Goal: Find specific page/section: Find specific page/section

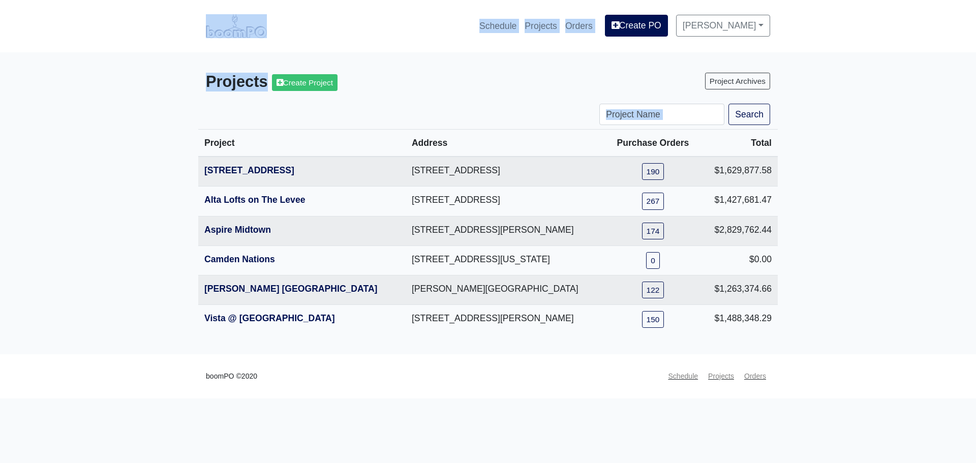
drag, startPoint x: 729, startPoint y: 286, endPoint x: 144, endPoint y: 57, distance: 628.1
click at [137, 53] on main "Projects Create Project Project Archives Search Project Address Purchase Orders…" at bounding box center [488, 203] width 976 height 302
click at [852, 251] on main "Projects Create Project Project Archives Search Project Address Purchase Orders…" at bounding box center [488, 203] width 976 height 302
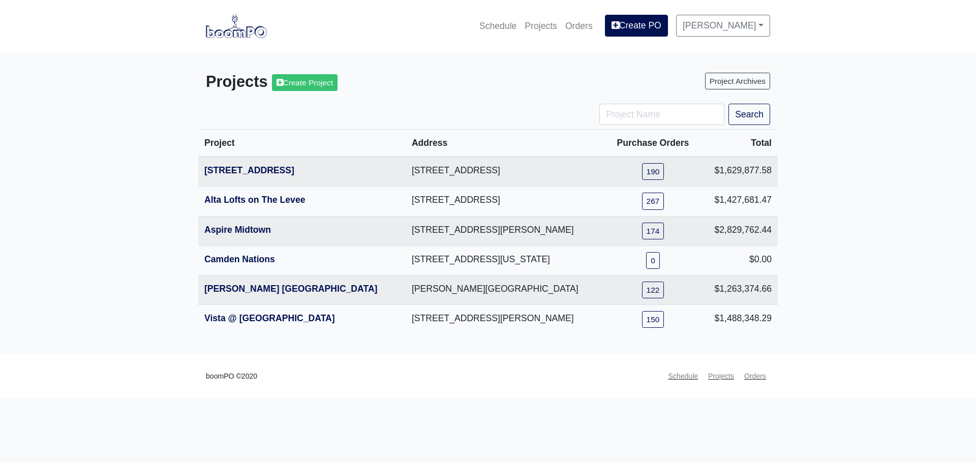
click at [854, 209] on main "Projects Create Project Project Archives Search Project Address Purchase Orders…" at bounding box center [488, 203] width 976 height 302
drag, startPoint x: 199, startPoint y: 141, endPoint x: 820, endPoint y: 314, distance: 644.6
click at [795, 314] on main "Projects Create Project Project Archives Search Project Address Purchase Orders…" at bounding box center [488, 203] width 976 height 302
click at [825, 314] on main "Projects Create Project Project Archives Search Project Address Purchase Orders…" at bounding box center [488, 203] width 976 height 302
drag, startPoint x: 781, startPoint y: 325, endPoint x: 383, endPoint y: 189, distance: 420.4
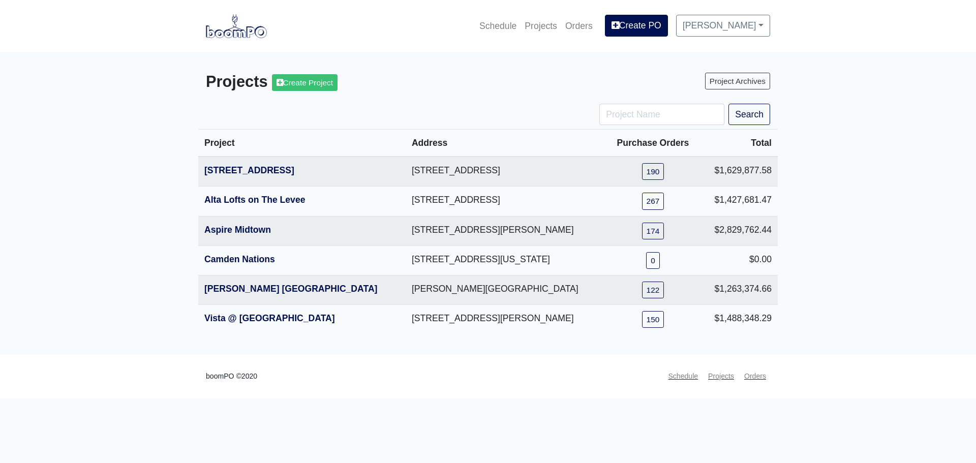
click at [170, 177] on main "Projects Create Project Project Archives Search Project Address Purchase Orders…" at bounding box center [488, 203] width 976 height 302
click at [854, 264] on main "Projects Create Project Project Archives Search Project Address Purchase Orders…" at bounding box center [488, 203] width 976 height 302
click at [808, 310] on main "Projects Create Project Project Archives Search Project Address Purchase Orders…" at bounding box center [488, 203] width 976 height 302
drag, startPoint x: 793, startPoint y: 324, endPoint x: 165, endPoint y: 167, distance: 647.6
click at [165, 167] on main "Projects Create Project Project Archives Search Project Address Purchase Orders…" at bounding box center [488, 203] width 976 height 302
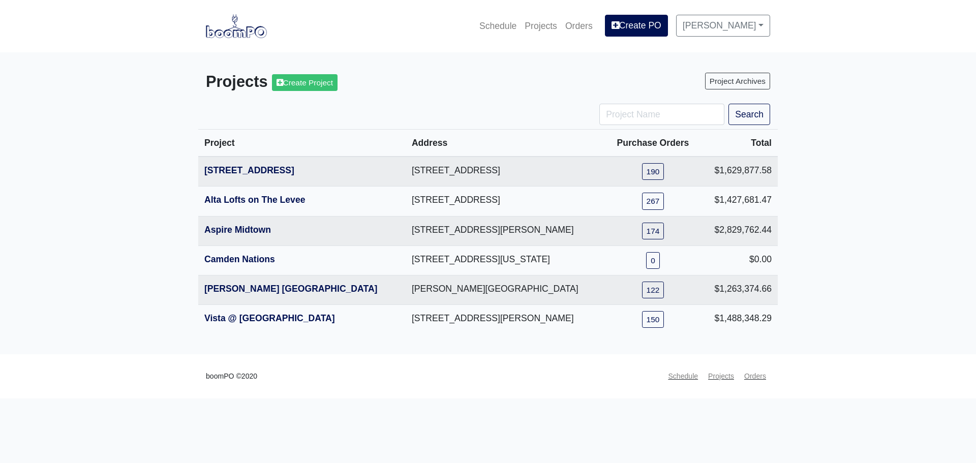
click at [861, 330] on main "Projects Create Project Project Archives Search Project Address Purchase Orders…" at bounding box center [488, 203] width 976 height 302
drag, startPoint x: 192, startPoint y: 138, endPoint x: 802, endPoint y: 331, distance: 639.7
click at [802, 331] on main "Projects Create Project Project Archives Search Project Address Purchase Orders…" at bounding box center [488, 203] width 976 height 302
click at [825, 318] on main "Projects Create Project Project Archives Search Project Address Purchase Orders…" at bounding box center [488, 203] width 976 height 302
drag, startPoint x: 770, startPoint y: 316, endPoint x: 132, endPoint y: 148, distance: 659.5
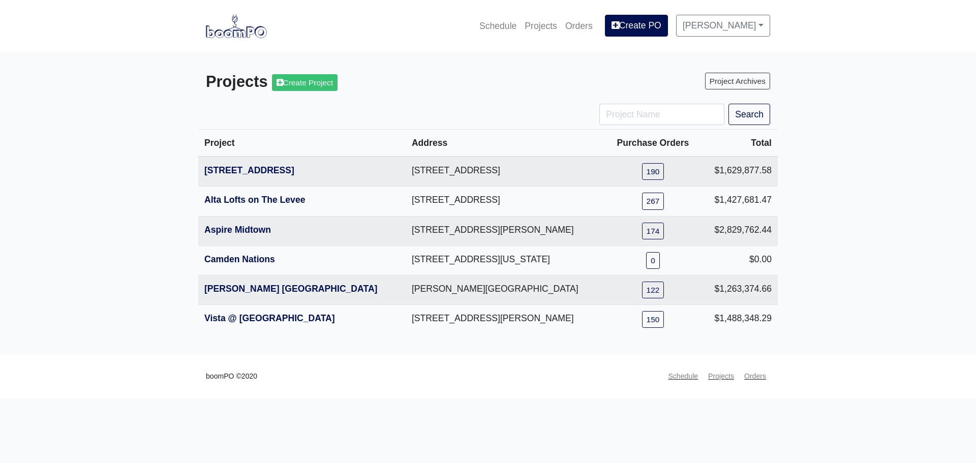
click at [131, 148] on main "Projects Create Project Project Archives Search Project Address Purchase Orders…" at bounding box center [488, 203] width 976 height 302
click at [822, 304] on main "Projects Create Project Project Archives Search Project Address Purchase Orders…" at bounding box center [488, 203] width 976 height 302
drag, startPoint x: 779, startPoint y: 321, endPoint x: 203, endPoint y: 170, distance: 595.8
click at [183, 167] on main "Projects Create Project Project Archives Search Project Address Purchase Orders…" at bounding box center [488, 203] width 976 height 302
click at [829, 233] on main "Projects Create Project Project Archives Search Project Address Purchase Orders…" at bounding box center [488, 203] width 976 height 302
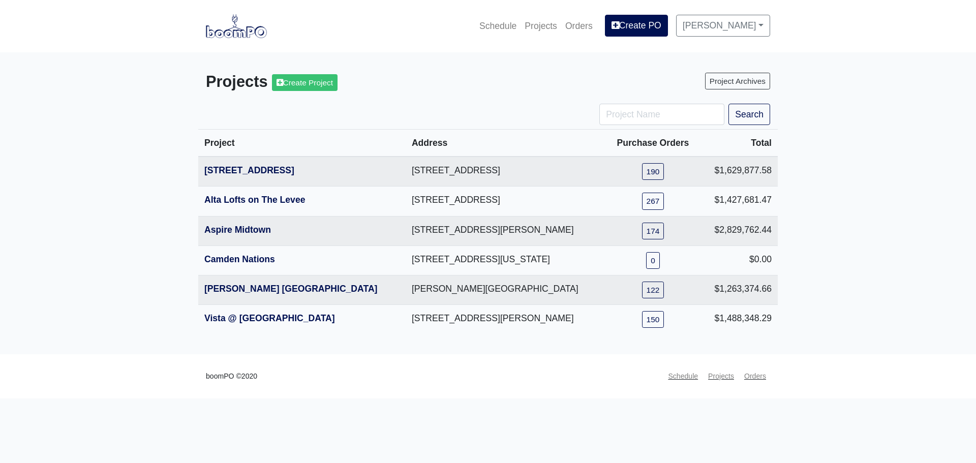
drag, startPoint x: 779, startPoint y: 317, endPoint x: 185, endPoint y: 164, distance: 613.1
click at [185, 164] on main "Projects Create Project Project Archives Search Project Address Purchase Orders…" at bounding box center [488, 203] width 976 height 302
click at [814, 261] on main "Projects Create Project Project Archives Search Project Address Purchase Orders…" at bounding box center [488, 203] width 976 height 302
drag, startPoint x: 785, startPoint y: 314, endPoint x: 143, endPoint y: 167, distance: 658.0
click at [143, 167] on main "Projects Create Project Project Archives Search Project Address Purchase Orders…" at bounding box center [488, 203] width 976 height 302
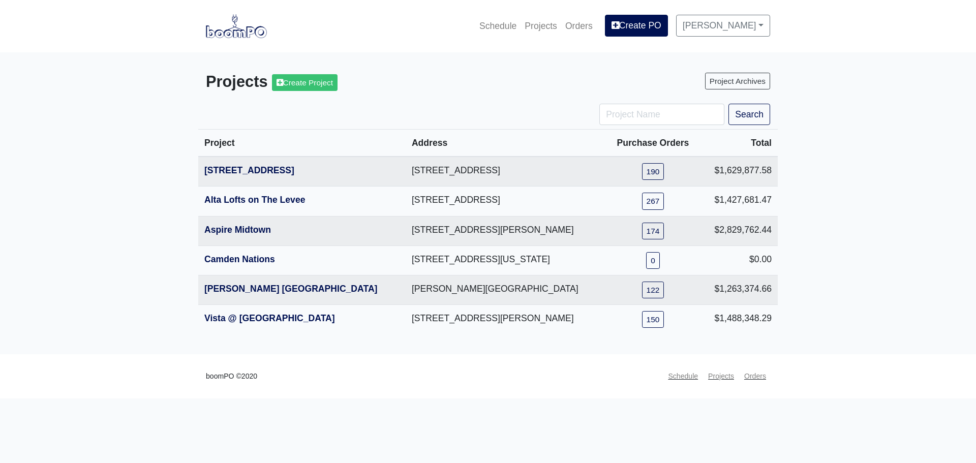
click at [791, 231] on main "Projects Create Project Project Archives Search Project Address Purchase Orders…" at bounding box center [488, 203] width 976 height 302
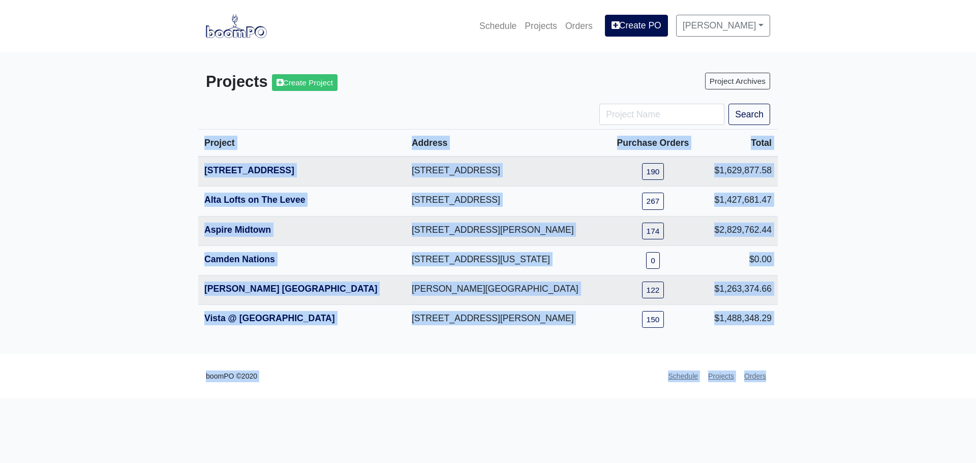
drag, startPoint x: 303, startPoint y: 186, endPoint x: 809, endPoint y: 354, distance: 532.4
click at [809, 354] on main "Projects Create Project Project Archives Search Project Address Purchase Orders…" at bounding box center [488, 203] width 976 height 302
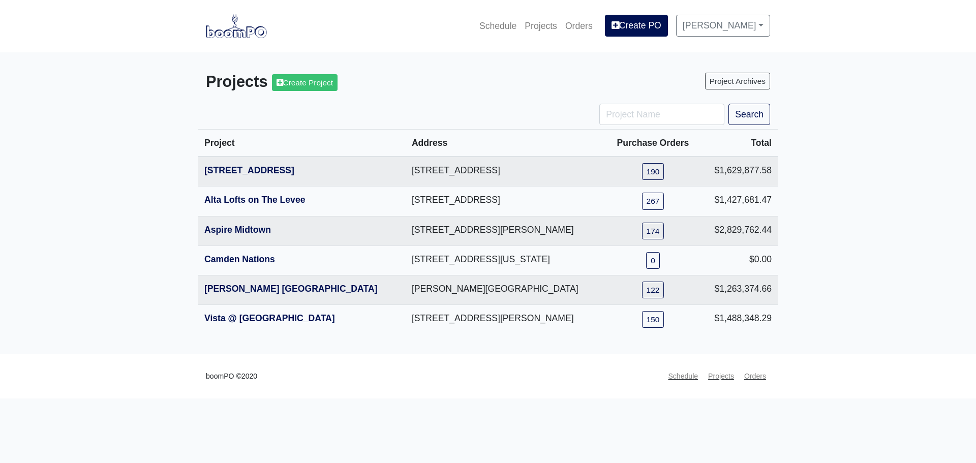
click at [841, 332] on main "Projects Create Project Project Archives Search Project Address Purchase Orders…" at bounding box center [488, 203] width 976 height 302
drag, startPoint x: 793, startPoint y: 329, endPoint x: 134, endPoint y: 181, distance: 675.4
click at [130, 181] on main "Projects Create Project Project Archives Search Project Address Purchase Orders…" at bounding box center [488, 203] width 976 height 302
click at [885, 306] on main "Projects Create Project Project Archives Search Project Address Purchase Orders…" at bounding box center [488, 203] width 976 height 302
drag, startPoint x: 782, startPoint y: 322, endPoint x: 153, endPoint y: 147, distance: 652.5
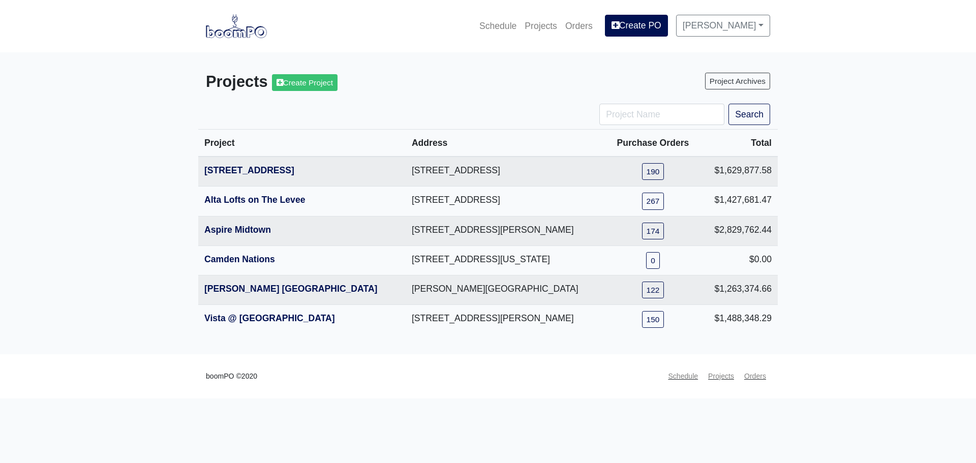
click at [132, 142] on main "Projects Create Project Project Archives Search Project Address Purchase Orders…" at bounding box center [488, 203] width 976 height 302
click at [842, 305] on main "Projects Create Project Project Archives Search Project Address Purchase Orders…" at bounding box center [488, 203] width 976 height 302
drag, startPoint x: 741, startPoint y: 305, endPoint x: 127, endPoint y: 157, distance: 632.0
click at [127, 157] on main "Projects Create Project Project Archives Search Project Address Purchase Orders…" at bounding box center [488, 203] width 976 height 302
click at [918, 233] on main "Projects Create Project Project Archives Search Project Address Purchase Orders…" at bounding box center [488, 203] width 976 height 302
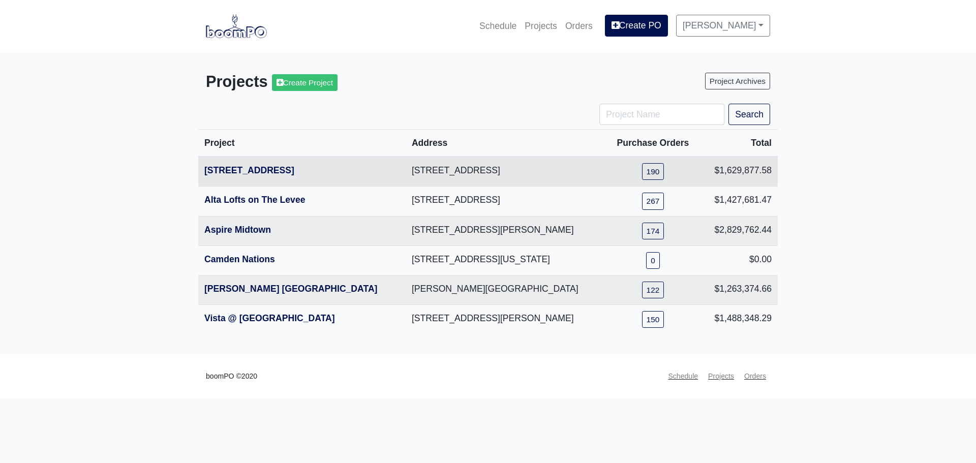
drag, startPoint x: 794, startPoint y: 324, endPoint x: 199, endPoint y: 171, distance: 614.5
click at [79, 133] on main "Projects Create Project Project Archives Search Project Address Purchase Orders…" at bounding box center [488, 203] width 976 height 302
click at [899, 255] on main "Projects Create Project Project Archives Search Project Address Purchase Orders…" at bounding box center [488, 203] width 976 height 302
drag, startPoint x: 786, startPoint y: 327, endPoint x: 120, endPoint y: 145, distance: 690.8
click at [120, 145] on main "Projects Create Project Project Archives Search Project Address Purchase Orders…" at bounding box center [488, 203] width 976 height 302
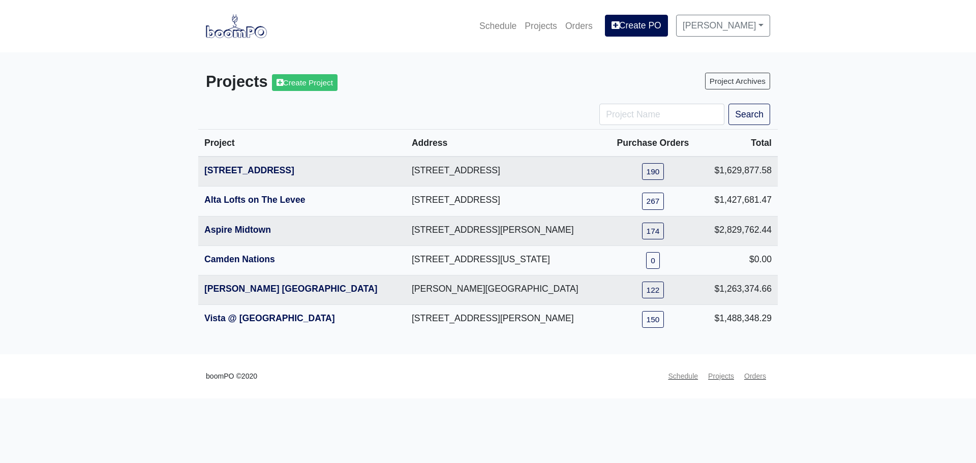
click at [815, 274] on main "Projects Create Project Project Archives Search Project Address Purchase Orders…" at bounding box center [488, 203] width 976 height 302
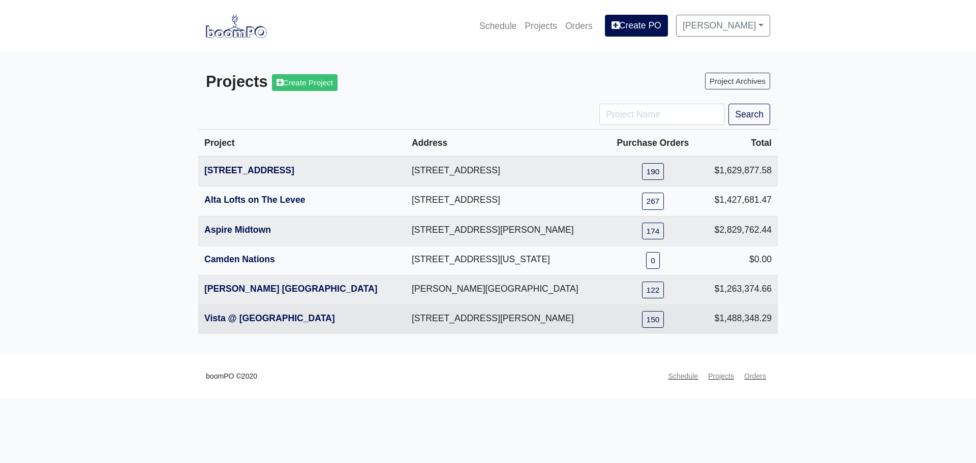
click at [760, 328] on td "$1,488,348.29" at bounding box center [739, 318] width 78 height 29
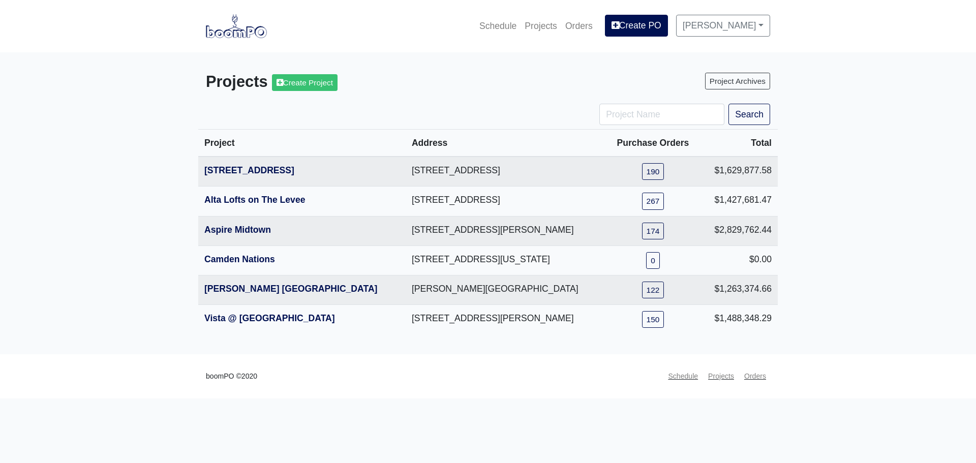
click at [798, 337] on main "Projects Create Project Project Archives Search Project Address Purchase Orders…" at bounding box center [488, 203] width 976 height 302
click at [806, 84] on main "Projects Create Project Project Archives Search Project Address Purchase Orders…" at bounding box center [488, 203] width 976 height 302
drag, startPoint x: 787, startPoint y: 328, endPoint x: 203, endPoint y: 166, distance: 606.2
click at [204, 166] on main "Projects Create Project Project Archives Search Project Address Purchase Orders…" at bounding box center [488, 203] width 976 height 302
click at [797, 250] on main "Projects Create Project Project Archives Search Project Address Purchase Orders…" at bounding box center [488, 203] width 976 height 302
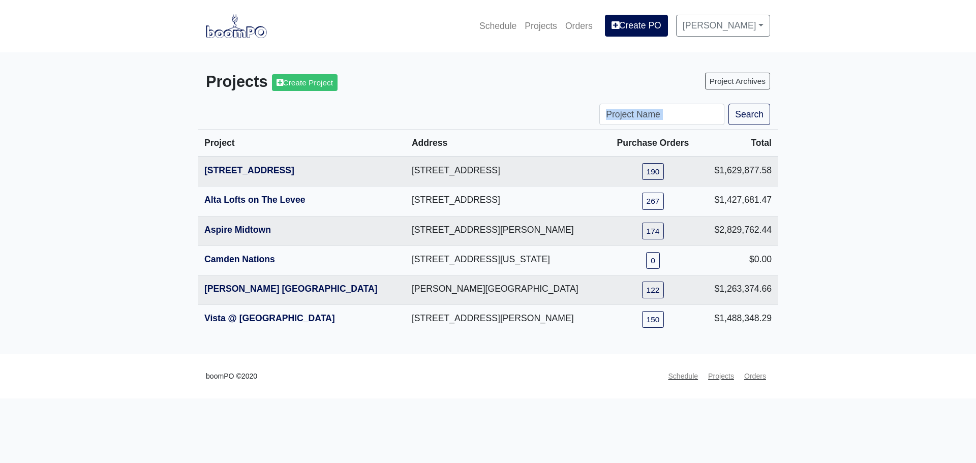
drag, startPoint x: 193, startPoint y: 125, endPoint x: 797, endPoint y: 341, distance: 641.2
click at [795, 340] on main "Projects Create Project Project Archives Search Project Address Purchase Orders…" at bounding box center [488, 203] width 976 height 302
click at [813, 331] on main "Projects Create Project Project Archives Search Project Address Purchase Orders…" at bounding box center [488, 203] width 976 height 302
drag, startPoint x: 783, startPoint y: 324, endPoint x: 167, endPoint y: 164, distance: 636.9
click at [167, 164] on main "Projects Create Project Project Archives Search Project Address Purchase Orders…" at bounding box center [488, 203] width 976 height 302
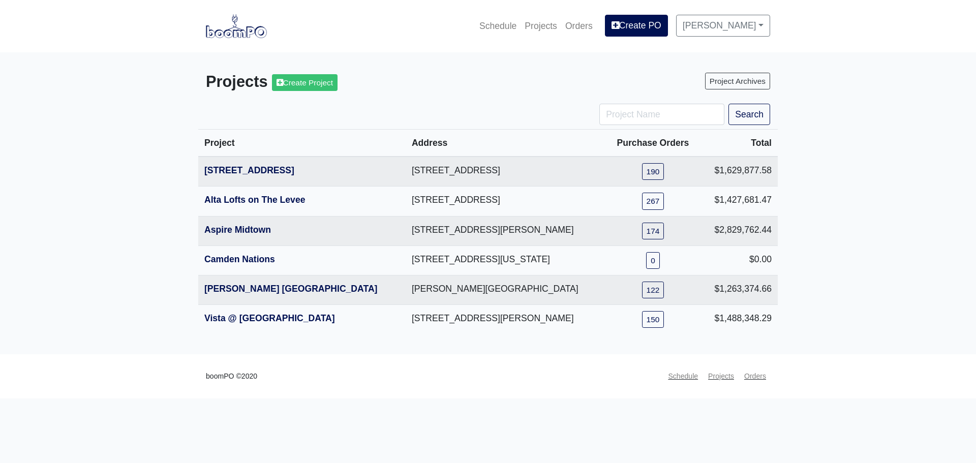
click at [869, 264] on main "Projects Create Project Project Archives Search Project Address Purchase Orders…" at bounding box center [488, 203] width 976 height 302
drag, startPoint x: 805, startPoint y: 328, endPoint x: 125, endPoint y: 163, distance: 700.4
click at [125, 163] on main "Projects Create Project Project Archives Search Project Address Purchase Orders…" at bounding box center [488, 203] width 976 height 302
click at [862, 242] on main "Projects Create Project Project Archives Search Project Address Purchase Orders…" at bounding box center [488, 203] width 976 height 302
drag, startPoint x: 783, startPoint y: 322, endPoint x: 202, endPoint y: 179, distance: 598.3
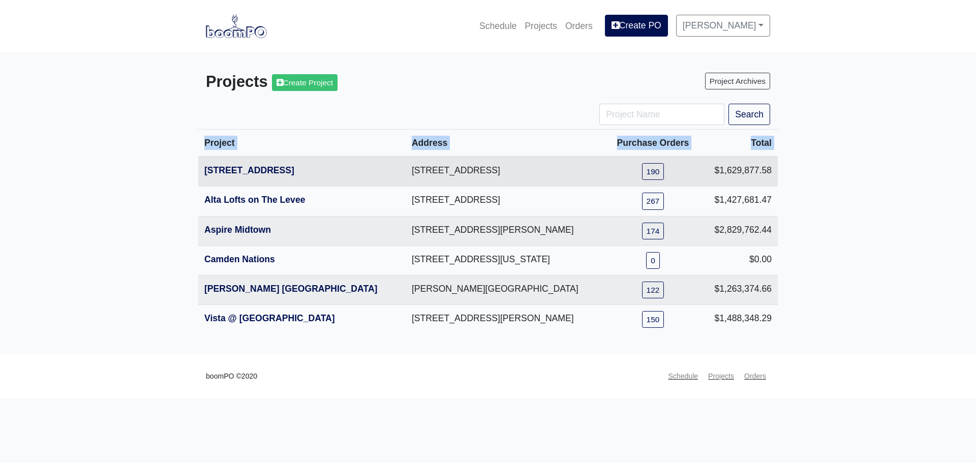
click at [202, 179] on main "Projects Create Project Project Archives Search Project Address Purchase Orders…" at bounding box center [488, 203] width 976 height 302
click at [842, 242] on main "Projects Create Project Project Archives Search Project Address Purchase Orders…" at bounding box center [488, 203] width 976 height 302
drag, startPoint x: 742, startPoint y: 312, endPoint x: 187, endPoint y: 152, distance: 578.0
click at [187, 152] on main "Projects Create Project Project Archives Search Project Address Purchase Orders…" at bounding box center [488, 203] width 976 height 302
click at [837, 225] on main "Projects Create Project Project Archives Search Project Address Purchase Orders…" at bounding box center [488, 203] width 976 height 302
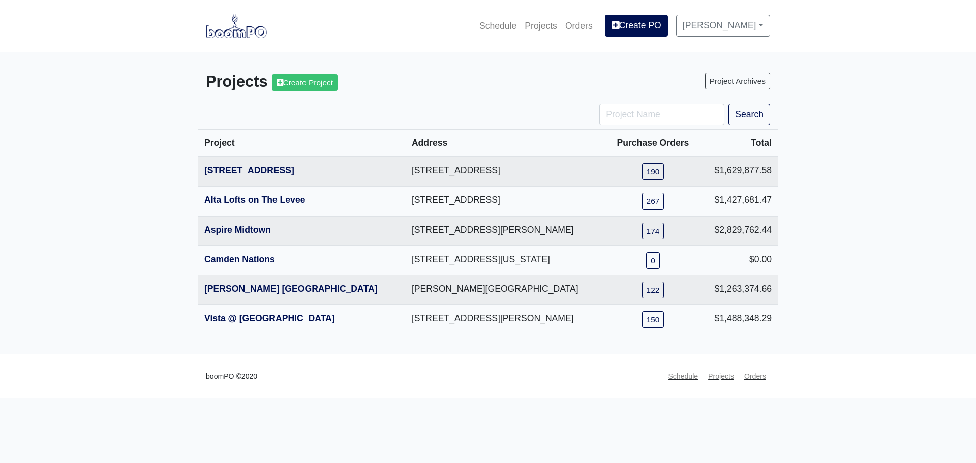
drag, startPoint x: 787, startPoint y: 323, endPoint x: 172, endPoint y: 164, distance: 635.7
click at [75, 139] on main "Projects Create Project Project Archives Search Project Address Purchase Orders…" at bounding box center [488, 203] width 976 height 302
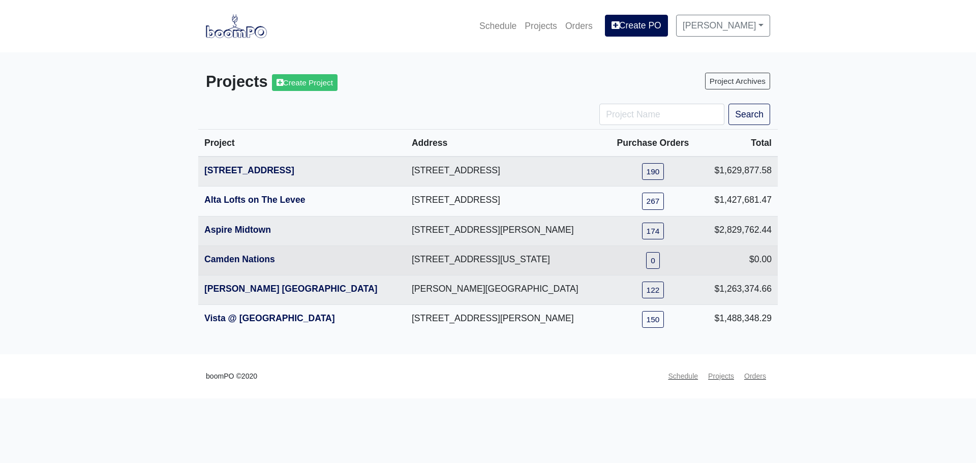
click at [746, 250] on td "$0.00" at bounding box center [739, 259] width 78 height 29
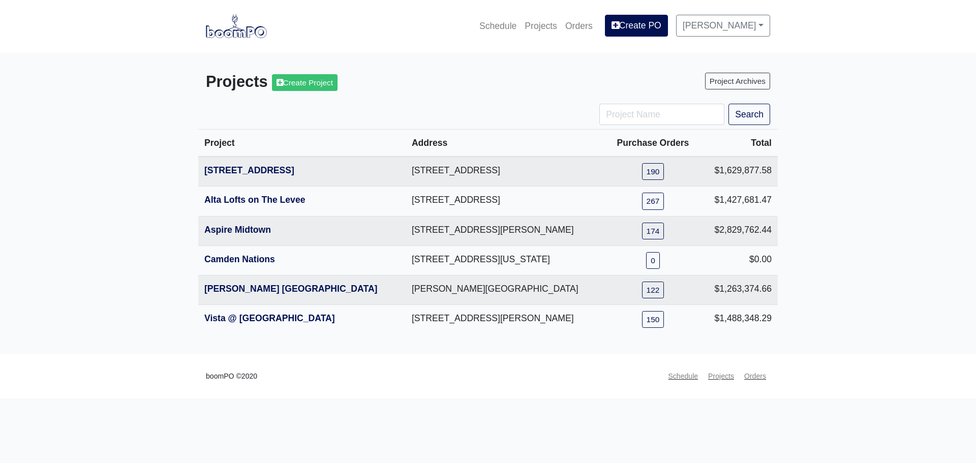
click at [843, 267] on main "Projects Create Project Project Archives Search Project Address Purchase Orders…" at bounding box center [488, 203] width 976 height 302
click at [857, 184] on main "Projects Create Project Project Archives Search Project Address Purchase Orders…" at bounding box center [488, 203] width 976 height 302
